Goal: Communication & Community: Answer question/provide support

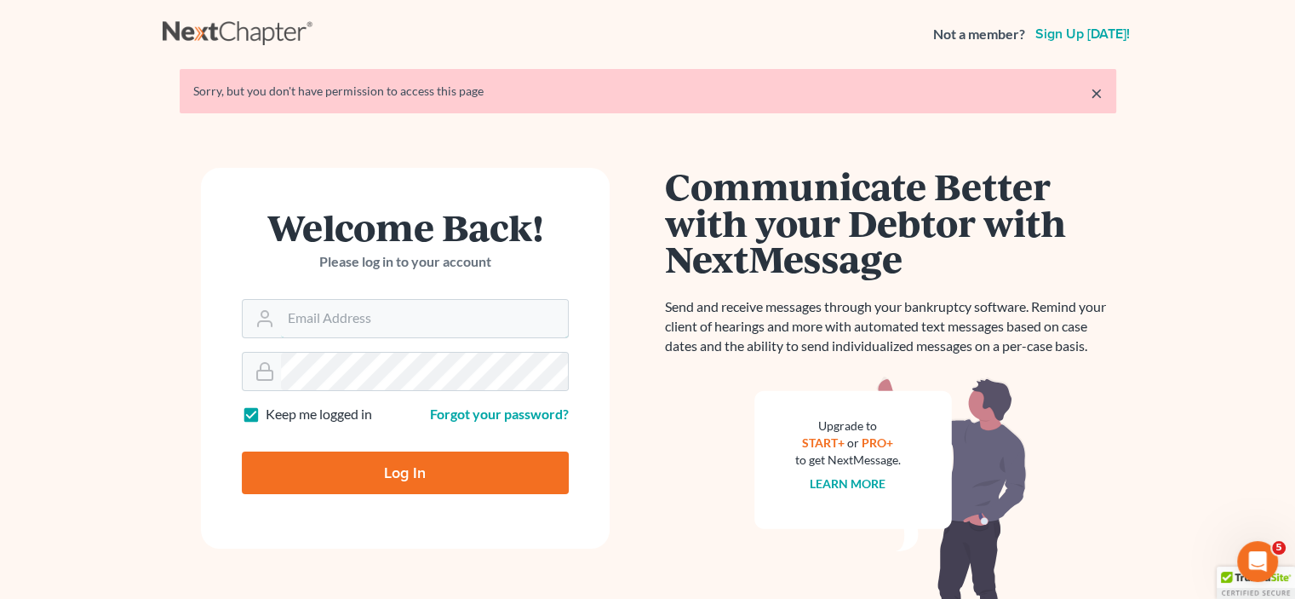
type input "patricias@scottsboro.org"
click at [435, 476] on input "Log In" at bounding box center [405, 472] width 327 height 43
type input "Thinking..."
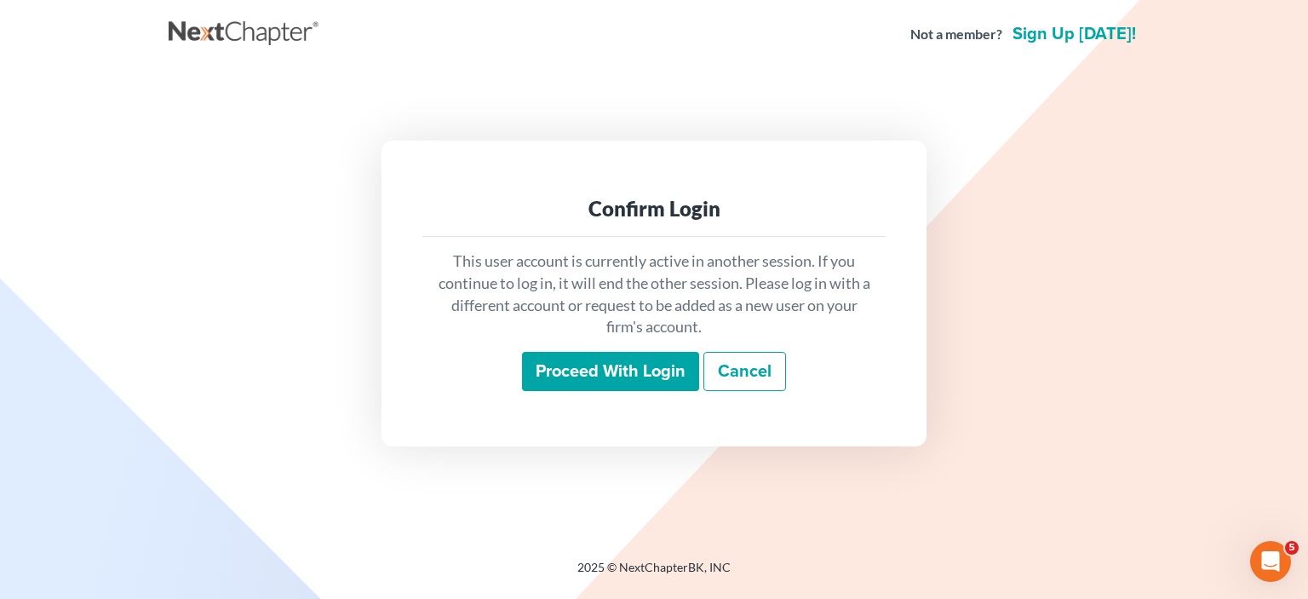
click at [613, 387] on input "Proceed with login" at bounding box center [610, 371] width 177 height 39
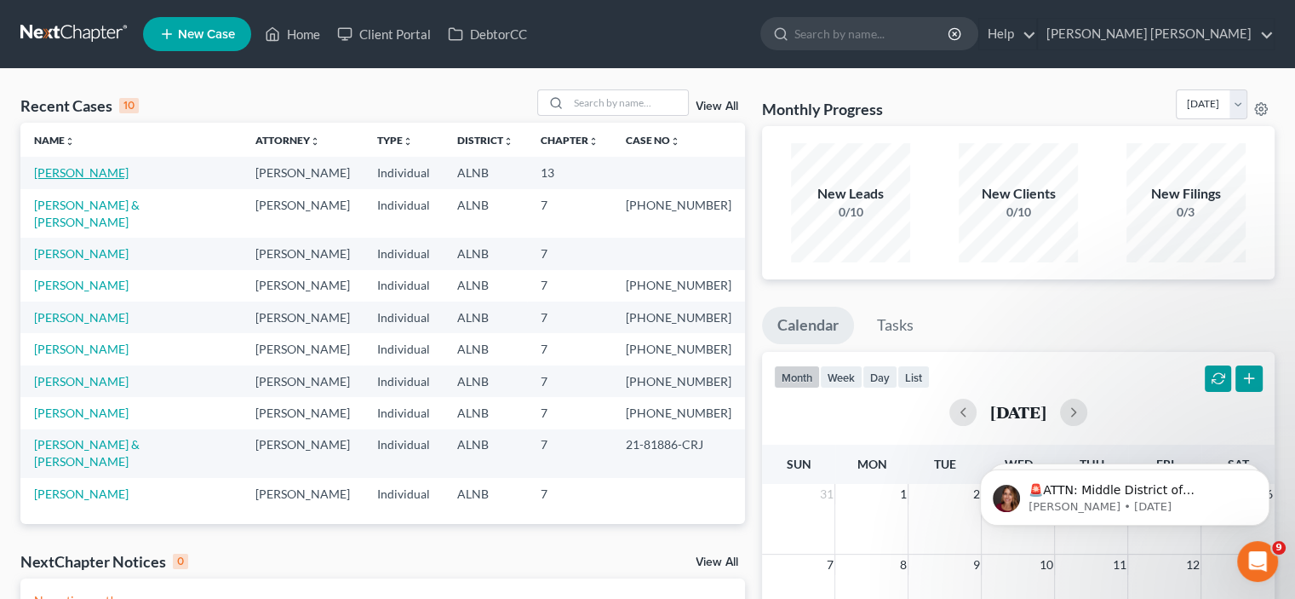
click at [48, 171] on link "Hargrave, Beth" at bounding box center [81, 172] width 95 height 14
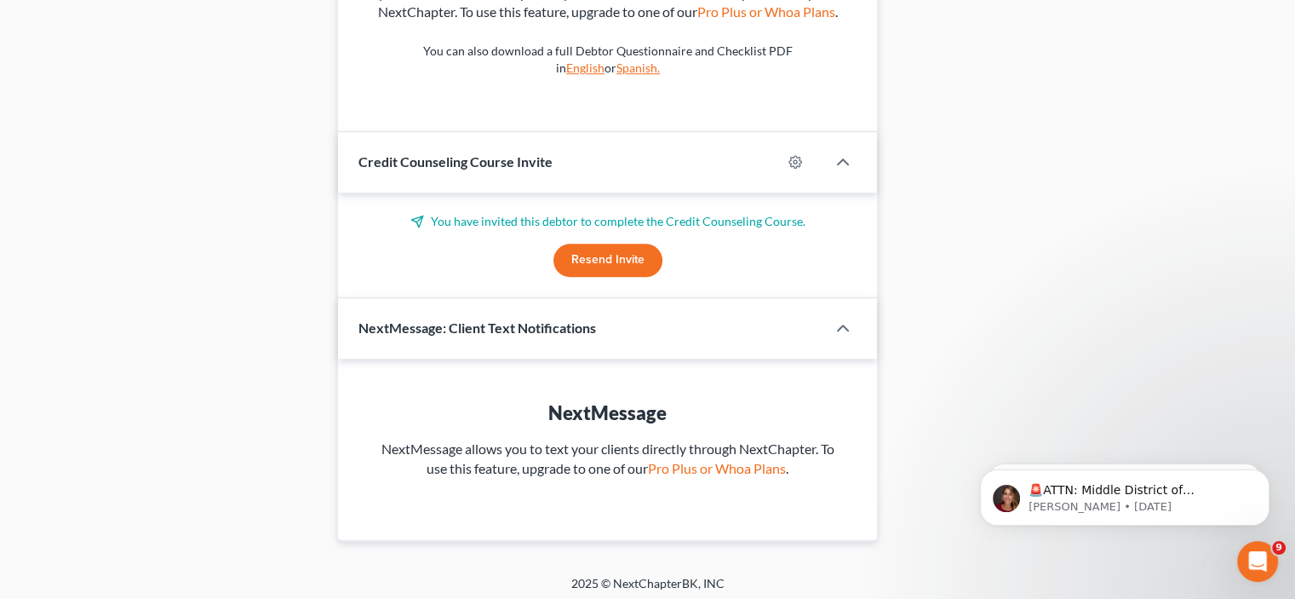
scroll to position [1036, 0]
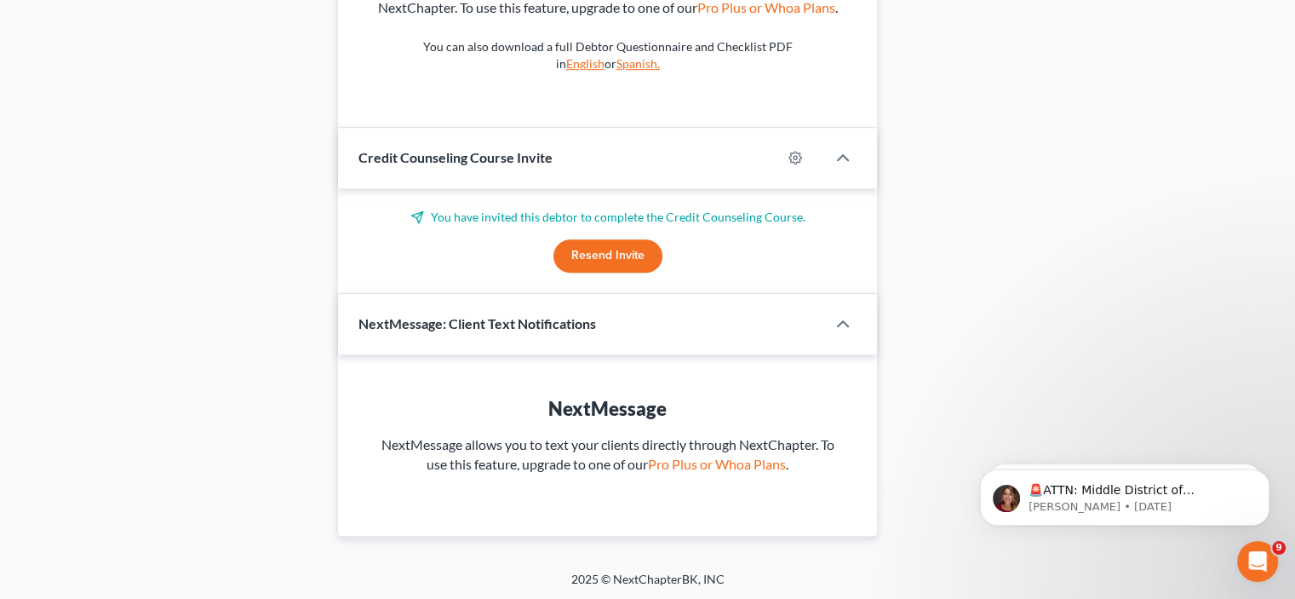
click at [617, 265] on button "Resend Invite" at bounding box center [608, 256] width 109 height 34
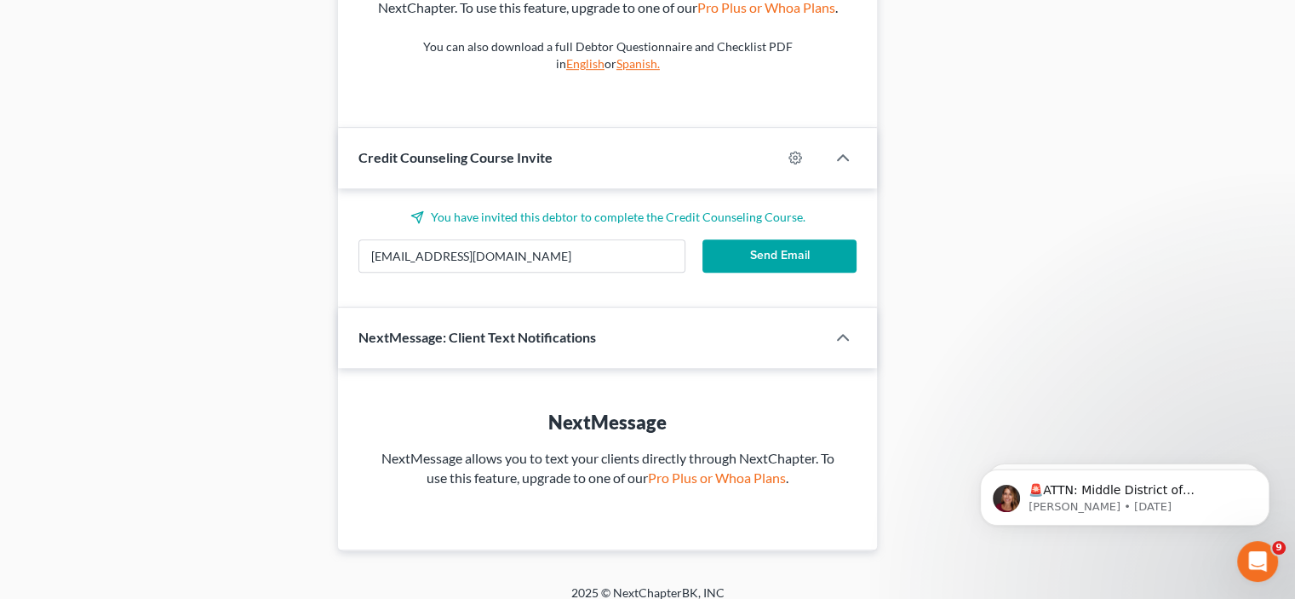
click at [746, 255] on button "Send Email" at bounding box center [780, 256] width 155 height 34
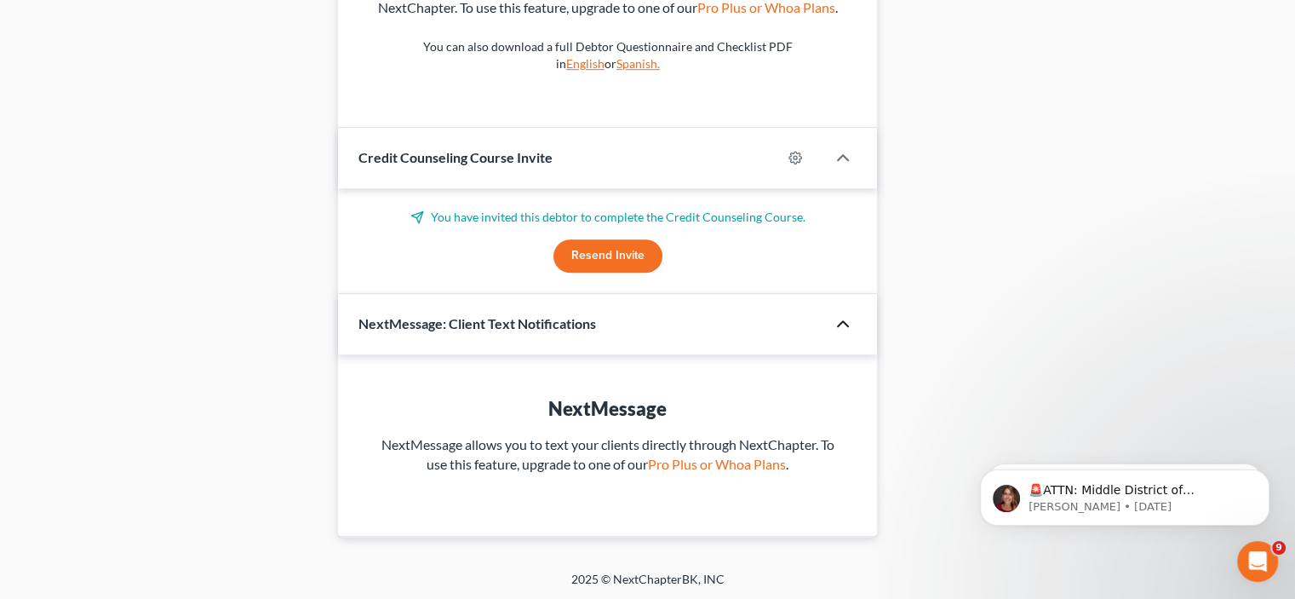
click at [841, 322] on icon "button" at bounding box center [843, 323] width 20 height 20
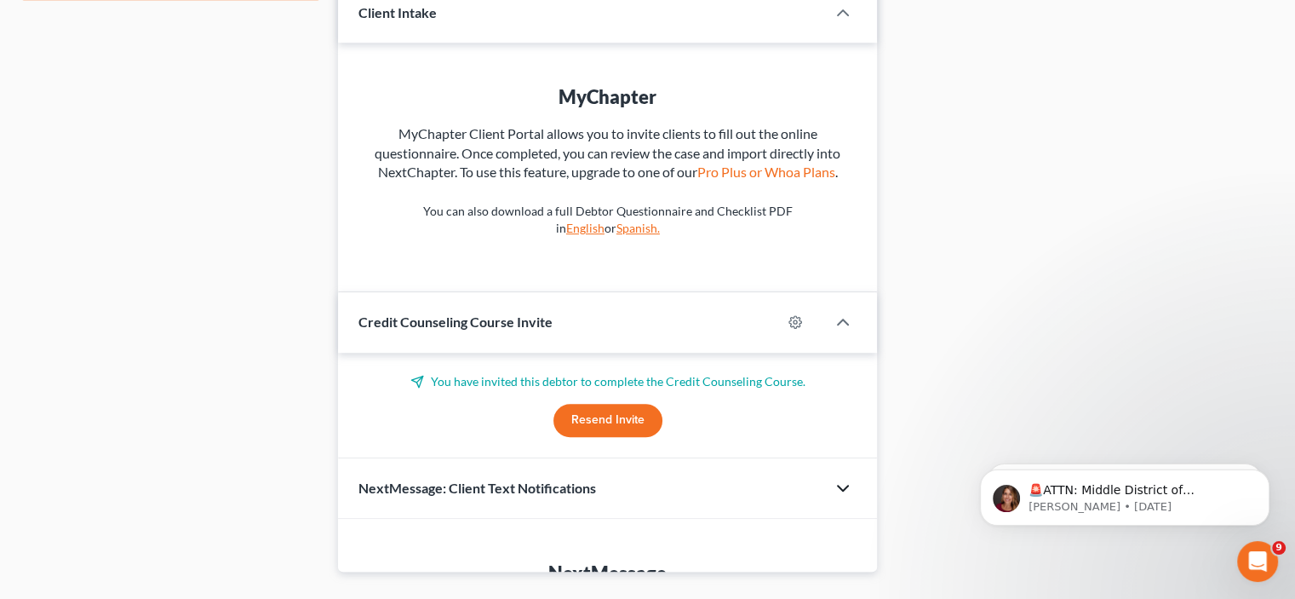
scroll to position [854, 0]
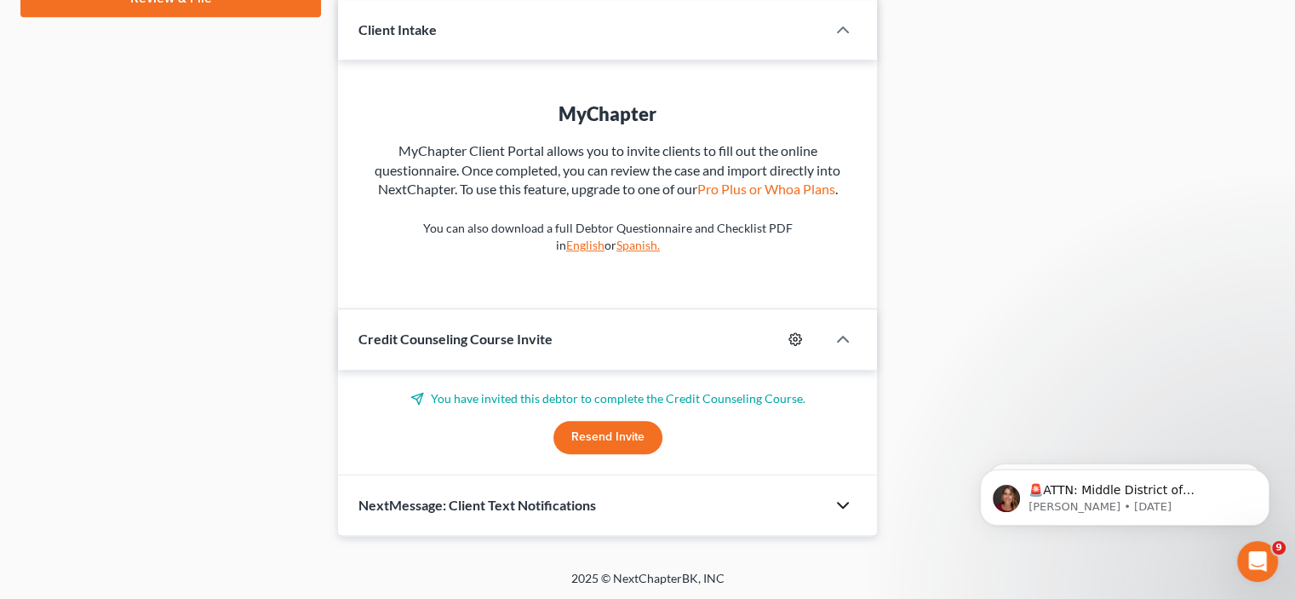
click at [790, 336] on icon "button" at bounding box center [796, 339] width 14 height 14
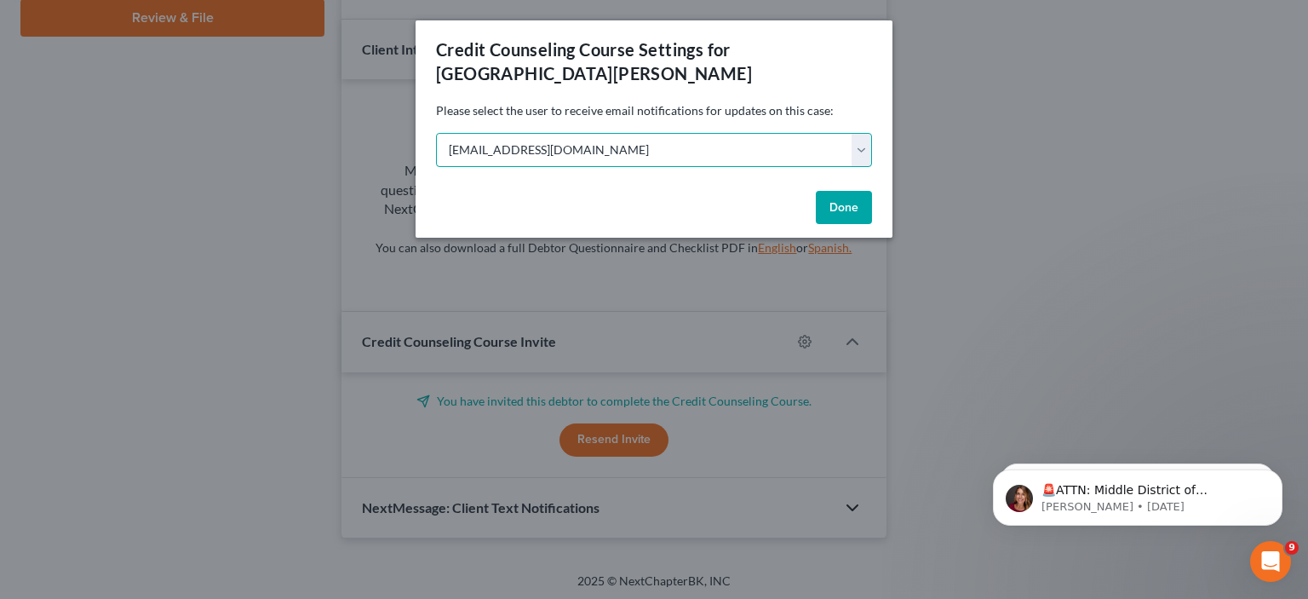
click at [869, 133] on select "Select patricias@scottsboro.org helmsbeth@yahoo.com" at bounding box center [654, 150] width 436 height 34
select select "1"
click at [436, 133] on select "Select patricias@scottsboro.org helmsbeth@yahoo.com" at bounding box center [654, 150] width 436 height 34
click at [847, 199] on div "Done" at bounding box center [654, 211] width 477 height 55
click at [845, 191] on button "Done" at bounding box center [844, 208] width 56 height 34
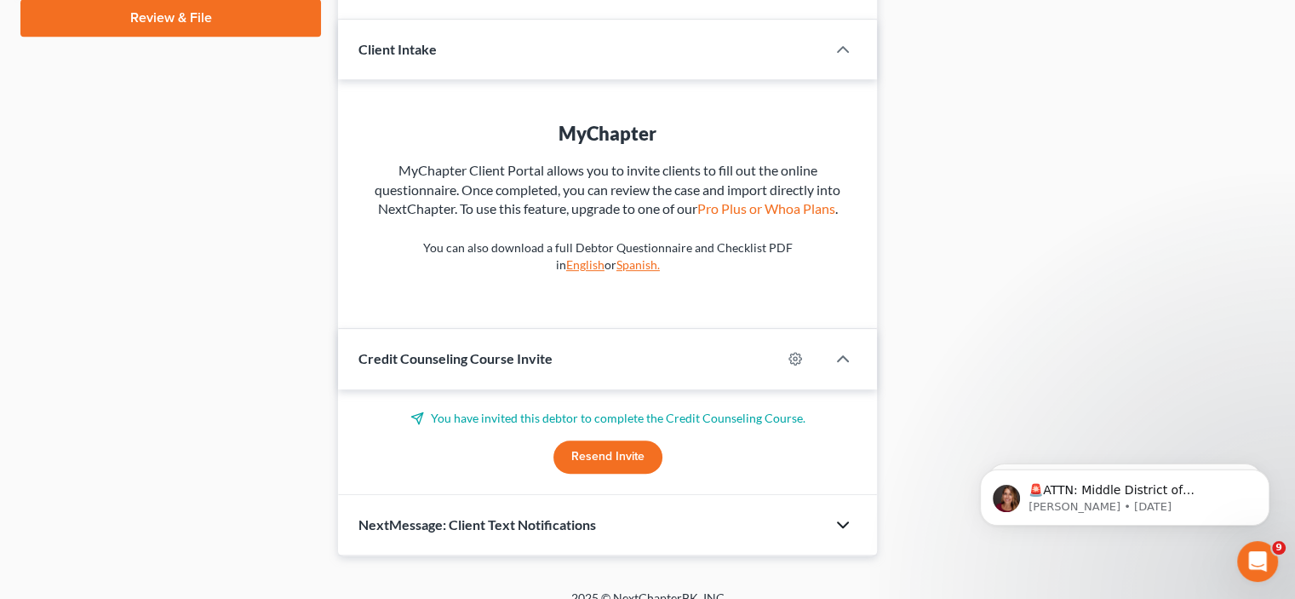
click at [598, 455] on button "Resend Invite" at bounding box center [608, 457] width 109 height 34
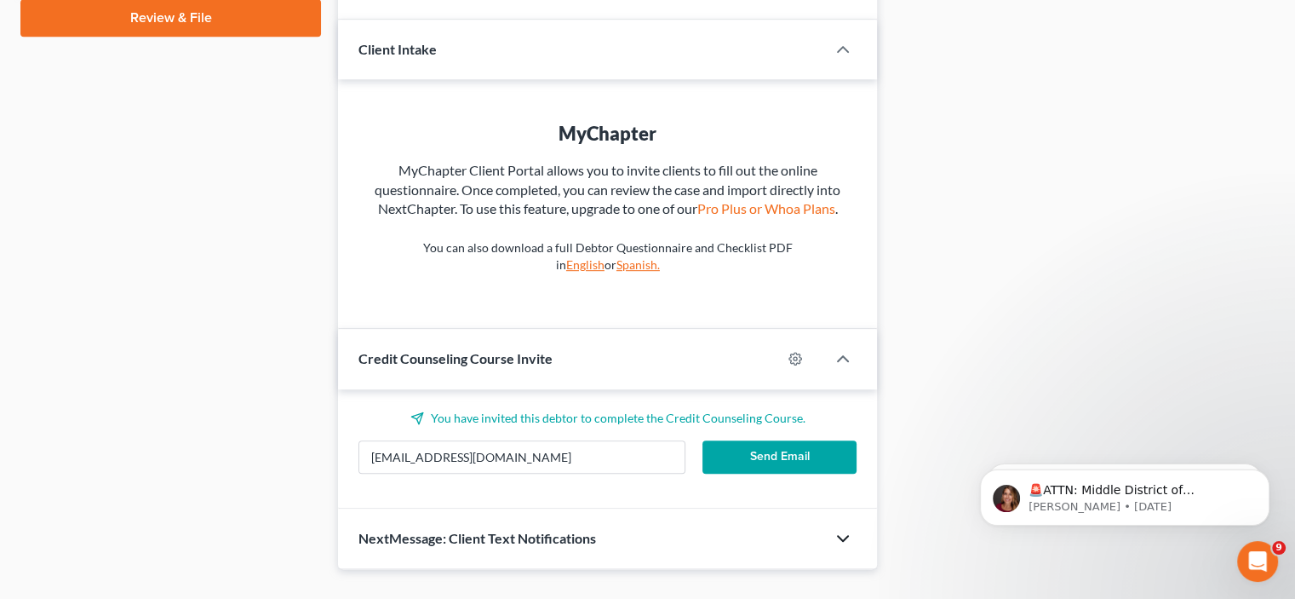
click at [729, 450] on button "Send Email" at bounding box center [780, 457] width 155 height 34
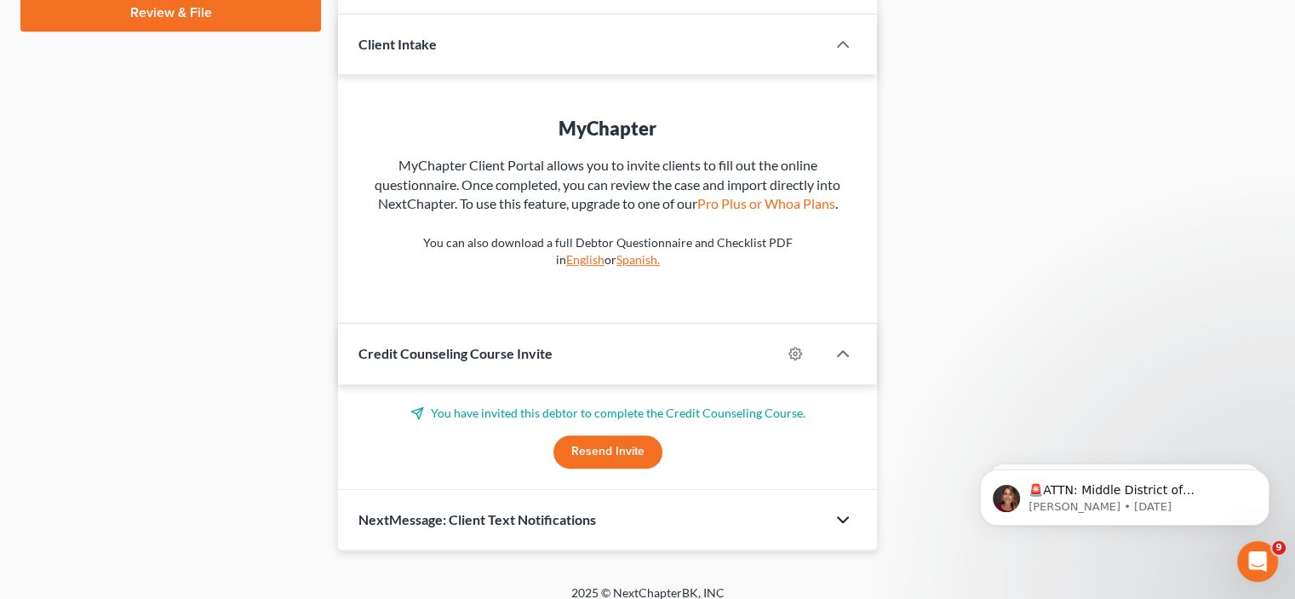
scroll to position [0, 0]
